Goal: Check status: Check status

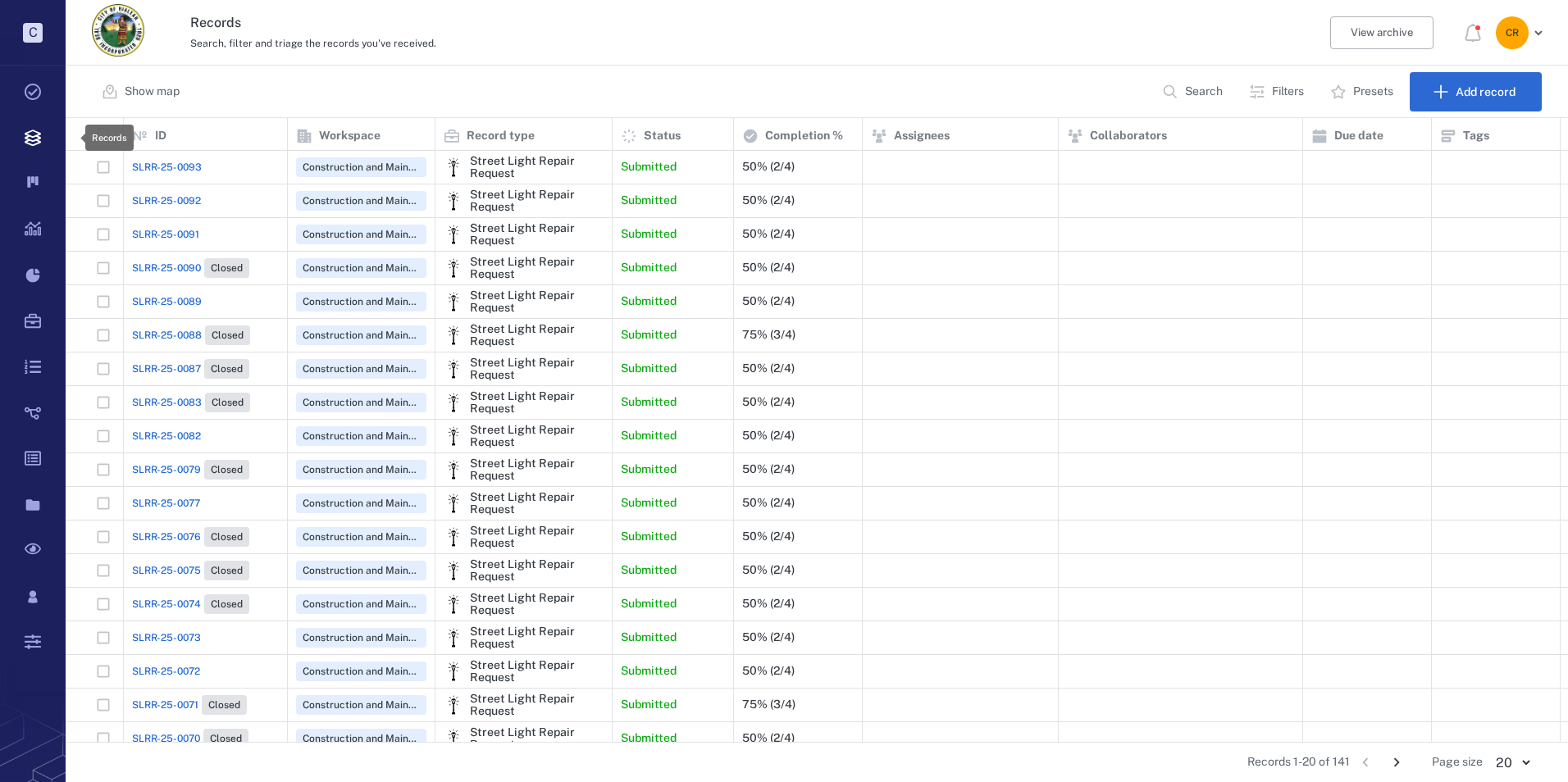
scroll to position [612, 1491]
click at [180, 155] on div "SLRR-25-0093" at bounding box center [205, 168] width 147 height 33
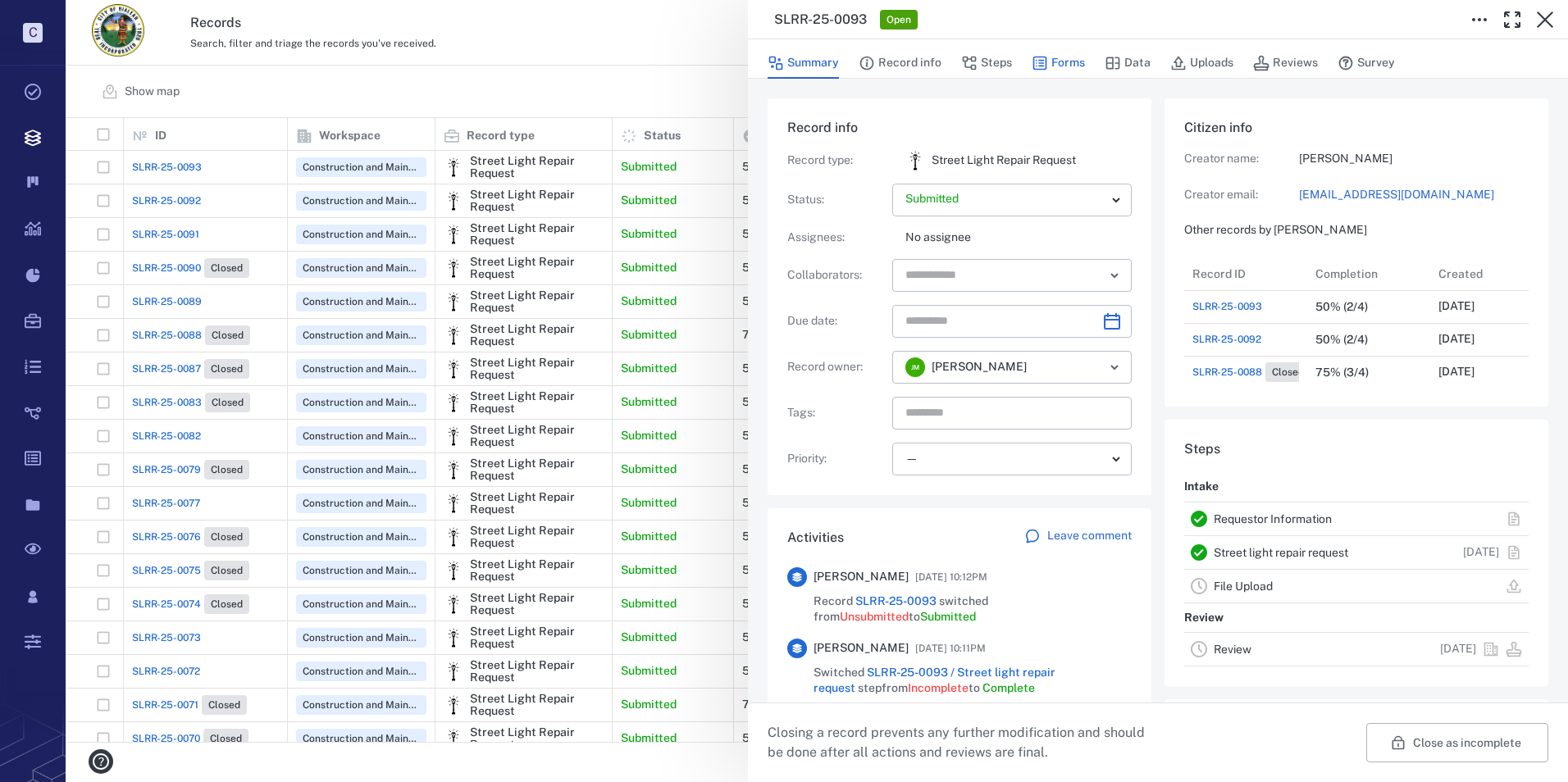
click at [1059, 59] on button "Forms" at bounding box center [1057, 63] width 53 height 31
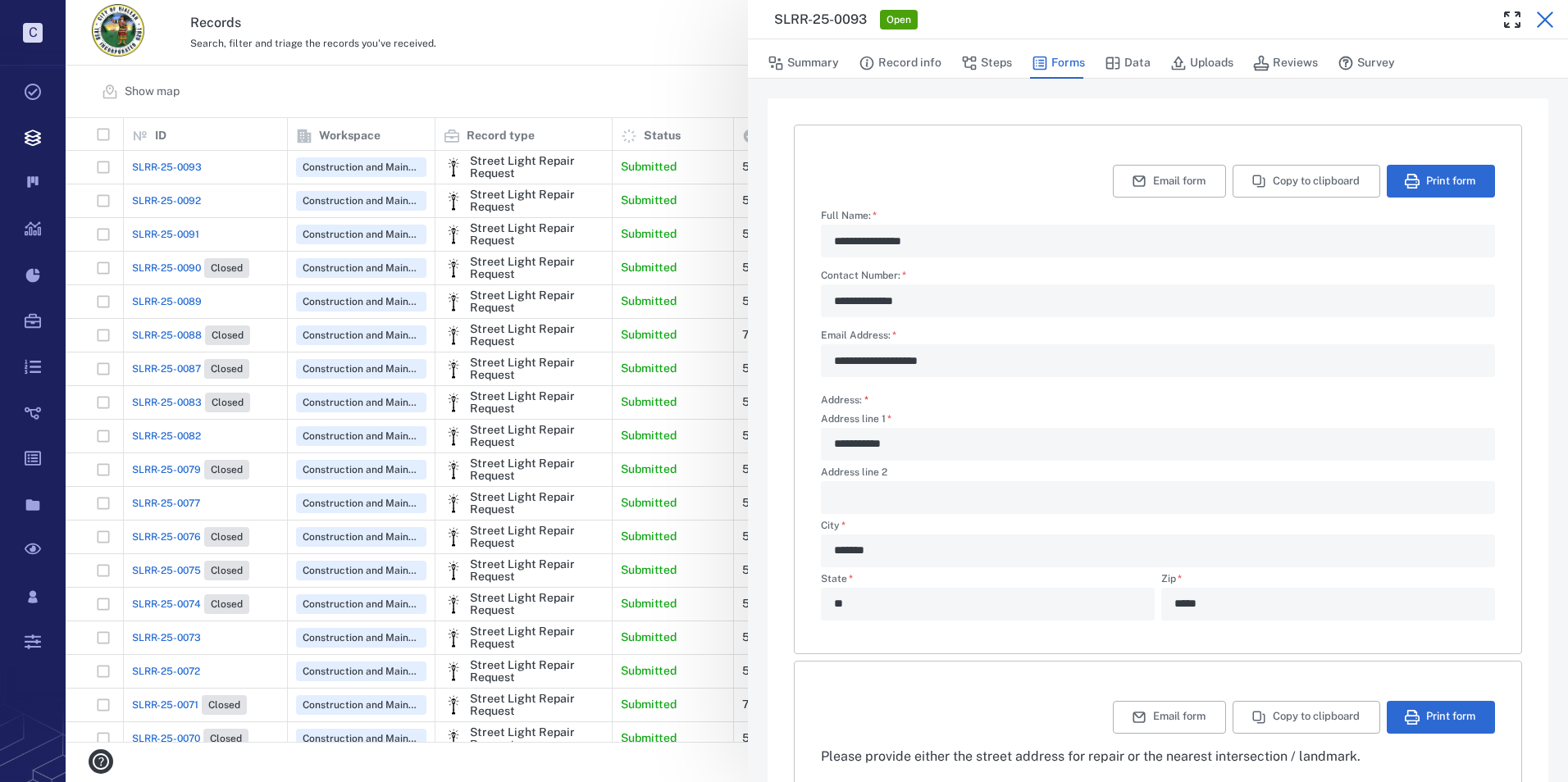
click at [1533, 24] on button "button" at bounding box center [1545, 20] width 33 height 33
